Goal: Use online tool/utility: Use online tool/utility

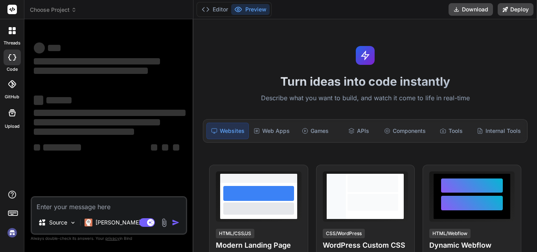
click at [75, 210] on textarea at bounding box center [109, 204] width 154 height 14
type textarea "x"
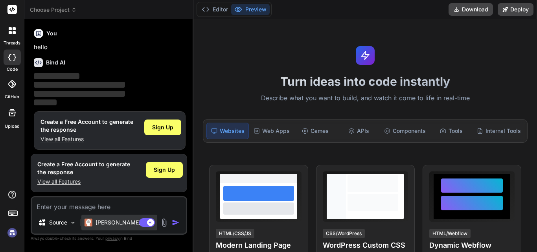
scroll to position [4, 0]
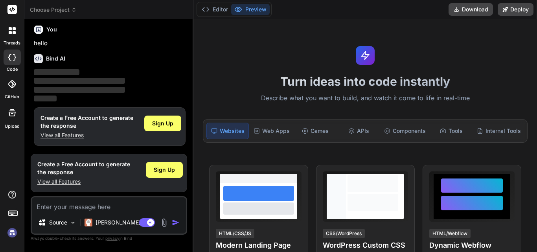
paste textarea "$subs = Subscription::all(); dd($subs[0]->subscription_end_date, Carbon::now())…"
type textarea "$subs = Subscription::all(); dd($subs[0]->subscription_end_date, Carbon::now())…"
type textarea "x"
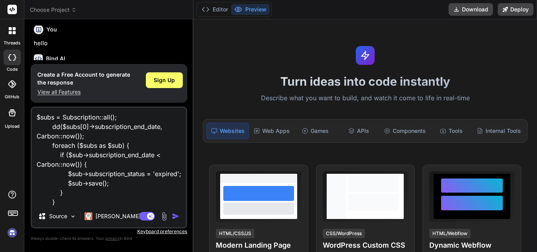
scroll to position [10, 0]
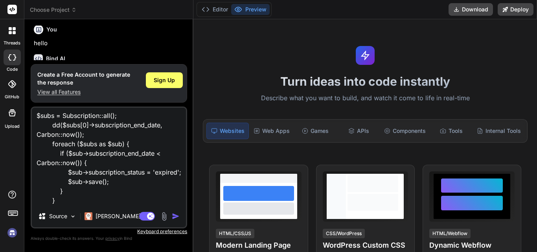
type textarea "$subs = Subscription::all(); dd($subs[0]->subscription_end_date, Carbon::now())…"
type textarea "x"
type textarea "$subs = Subscription::all(); dd($subs[0]->subscription_end_date, Carbon::now())…"
type textarea "x"
type textarea "$subs = Subscription::all(); dd($subs[0]->subscription_end_date, Carbon::now())…"
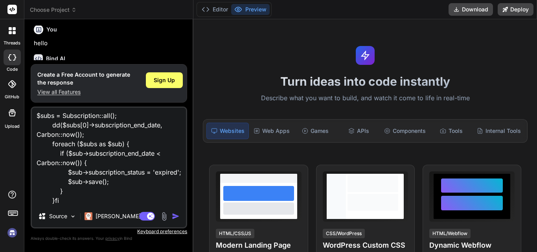
type textarea "x"
type textarea "$subs = Subscription::all(); dd($subs[0]->subscription_end_date, Carbon::now())…"
type textarea "x"
type textarea "$subs = Subscription::all(); dd($subs[0]->subscription_end_date, Carbon::now())…"
type textarea "x"
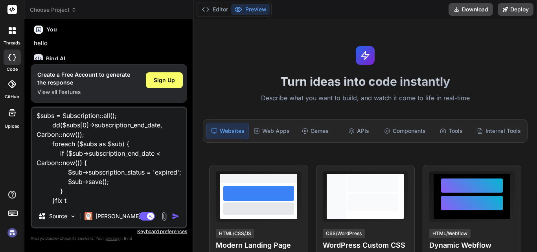
type textarea "$subs = Subscription::all(); dd($subs[0]->subscription_end_date, Carbon::now())…"
type textarea "x"
type textarea "$subs = Subscription::all(); dd($subs[0]->subscription_end_date, Carbon::now())…"
type textarea "x"
type textarea "$subs = Subscription::all(); dd($subs[0]->subscription_end_date, Carbon::now())…"
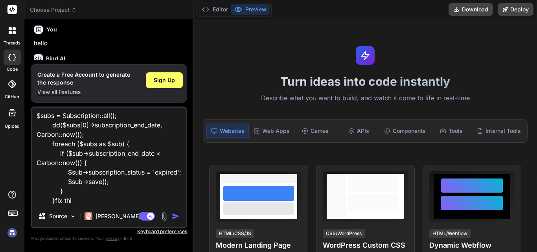
type textarea "x"
type textarea "$subs = Subscription::all(); dd($subs[0]->subscription_end_date, Carbon::now())…"
type textarea "x"
type textarea "$subs = Subscription::all(); dd($subs[0]->subscription_end_date, Carbon::now())…"
type textarea "x"
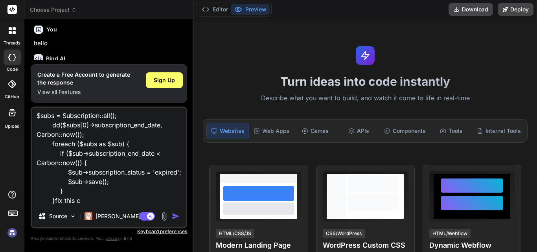
type textarea "$subs = Subscription::all(); dd($subs[0]->subscription_end_date, Carbon::now())…"
type textarea "x"
type textarea "$subs = Subscription::all(); dd($subs[0]->subscription_end_date, Carbon::now())…"
type textarea "x"
type textarea "$subs = Subscription::all(); dd($subs[0]->subscription_end_date, Carbon::now())…"
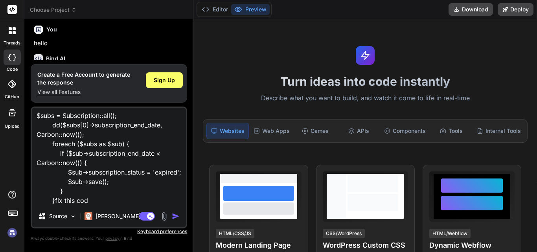
type textarea "x"
type textarea "$subs = Subscription::all(); dd($subs[0]->subscription_end_date, Carbon::now())…"
type textarea "x"
type textarea "$subs = Subscription::all(); dd($subs[0]->subscription_end_date, Carbon::now())…"
type textarea "x"
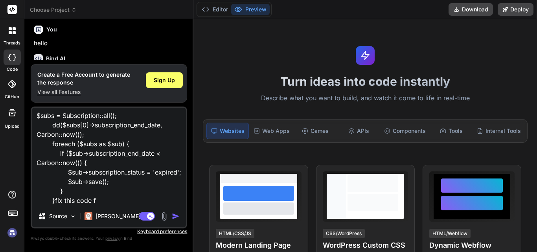
type textarea "$subs = Subscription::all(); dd($subs[0]->subscription_end_date, Carbon::now())…"
type textarea "x"
type textarea "$subs = Subscription::all(); dd($subs[0]->subscription_end_date, Carbon::now())…"
type textarea "x"
type textarea "$subs = Subscription::all(); dd($subs[0]->subscription_end_date, Carbon::now())…"
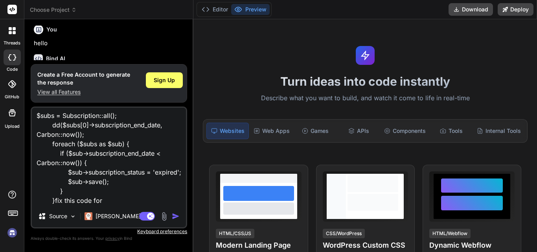
type textarea "x"
type textarea "$subs = Subscription::all(); dd($subs[0]->subscription_end_date, Carbon::now())…"
click at [251, 79] on h1 "Turn ideas into code instantly" at bounding box center [365, 81] width 334 height 14
click at [116, 204] on textarea "$subs = Subscription::all(); dd($subs[0]->subscription_end_date, Carbon::now())…" at bounding box center [109, 156] width 154 height 97
